Goal: Transaction & Acquisition: Purchase product/service

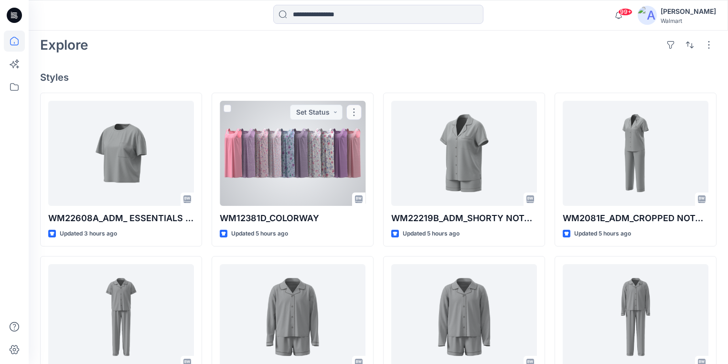
scroll to position [135, 0]
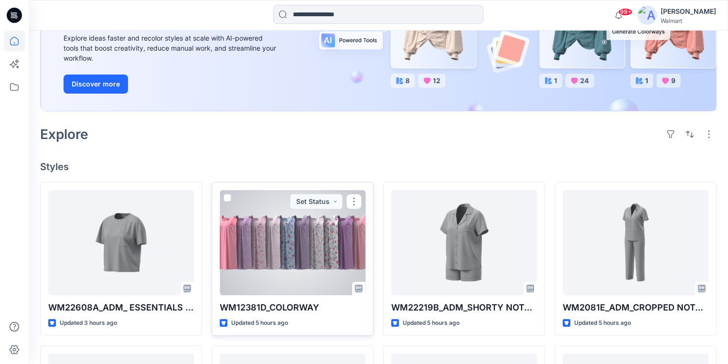
click at [268, 249] on div at bounding box center [293, 242] width 146 height 105
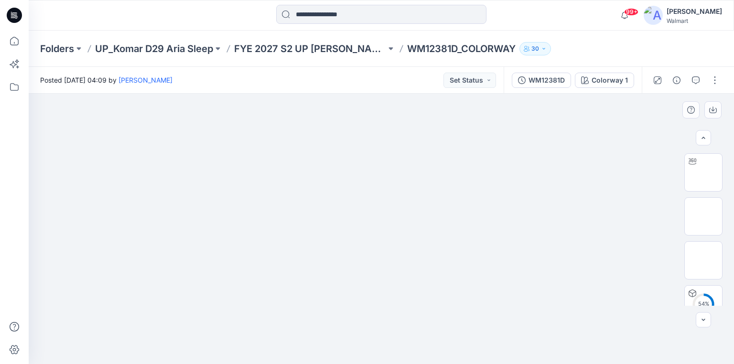
scroll to position [52, 0]
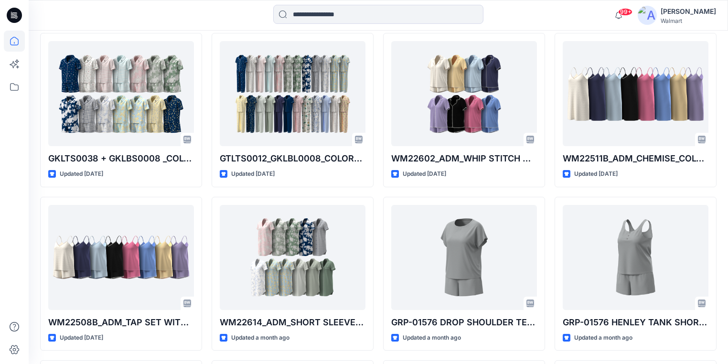
scroll to position [2218, 0]
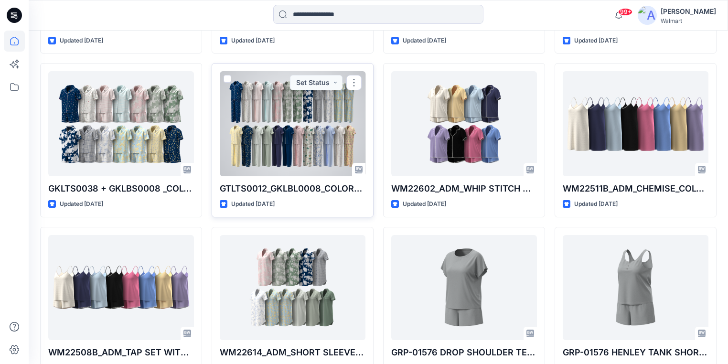
click at [273, 131] on div at bounding box center [293, 123] width 146 height 105
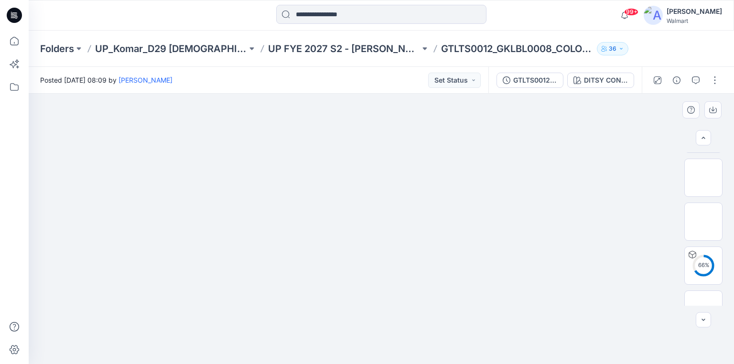
scroll to position [37, 0]
click at [705, 184] on img at bounding box center [703, 179] width 37 height 20
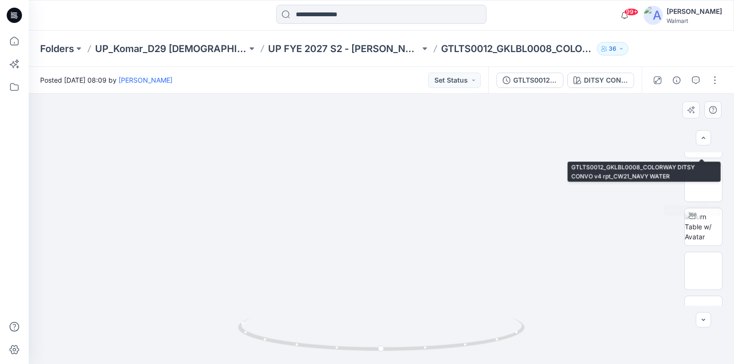
scroll to position [306, 0]
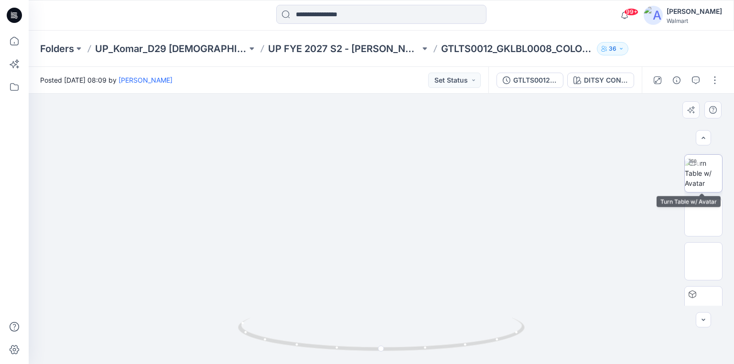
click at [706, 180] on img at bounding box center [703, 173] width 37 height 30
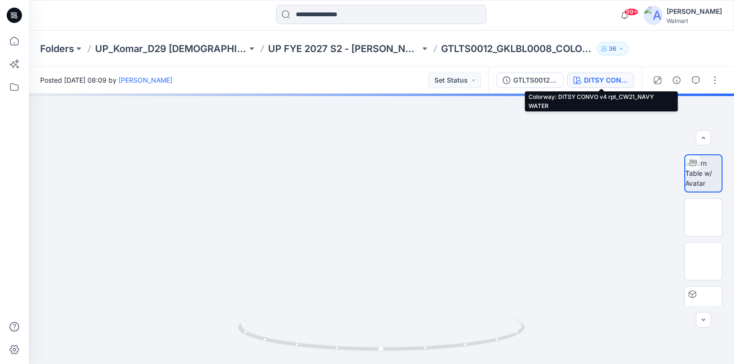
click at [595, 81] on div "DITSY CONVO v4 rpt_CW21_NAVY WATER" at bounding box center [606, 80] width 44 height 11
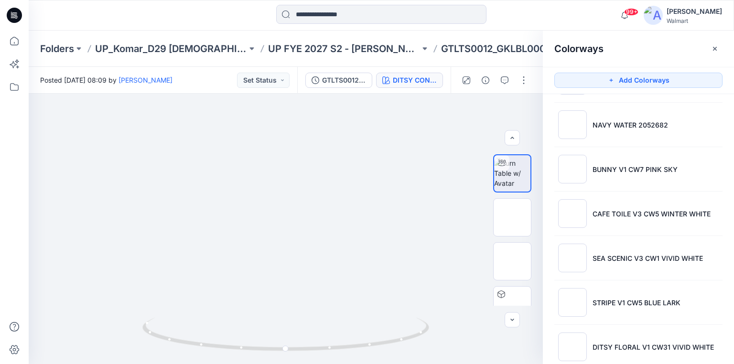
scroll to position [812, 0]
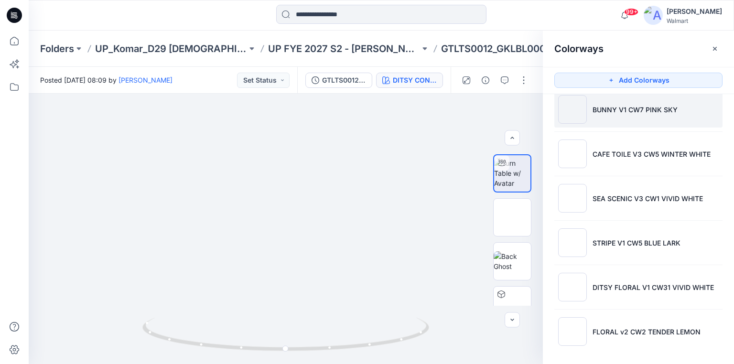
click at [580, 110] on img at bounding box center [572, 109] width 29 height 29
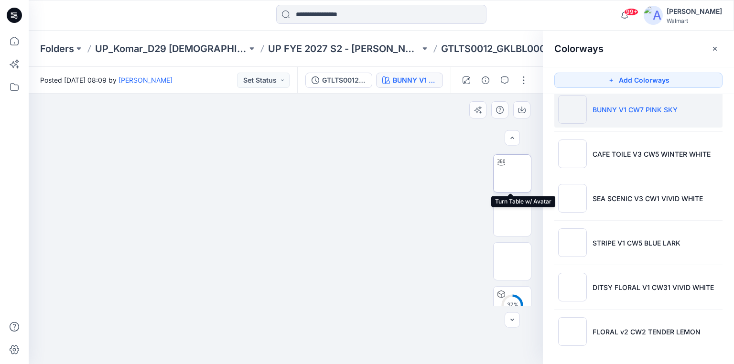
click at [512, 173] on img at bounding box center [512, 173] width 0 height 0
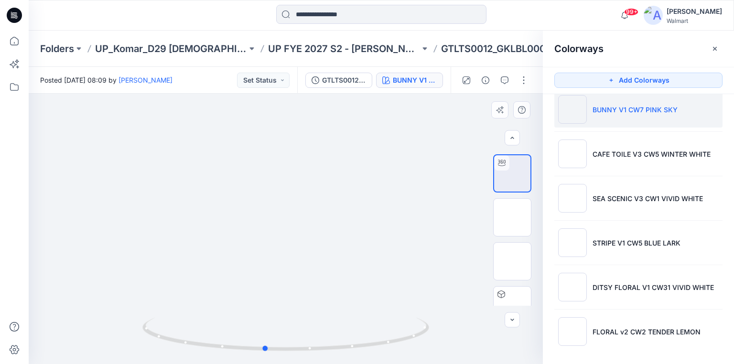
drag, startPoint x: 285, startPoint y: 351, endPoint x: 264, endPoint y: 301, distance: 54.0
click at [264, 301] on div at bounding box center [286, 229] width 514 height 271
drag, startPoint x: 266, startPoint y: 348, endPoint x: 227, endPoint y: 300, distance: 62.2
click at [227, 300] on div at bounding box center [286, 229] width 514 height 271
